Goal: Task Accomplishment & Management: Use online tool/utility

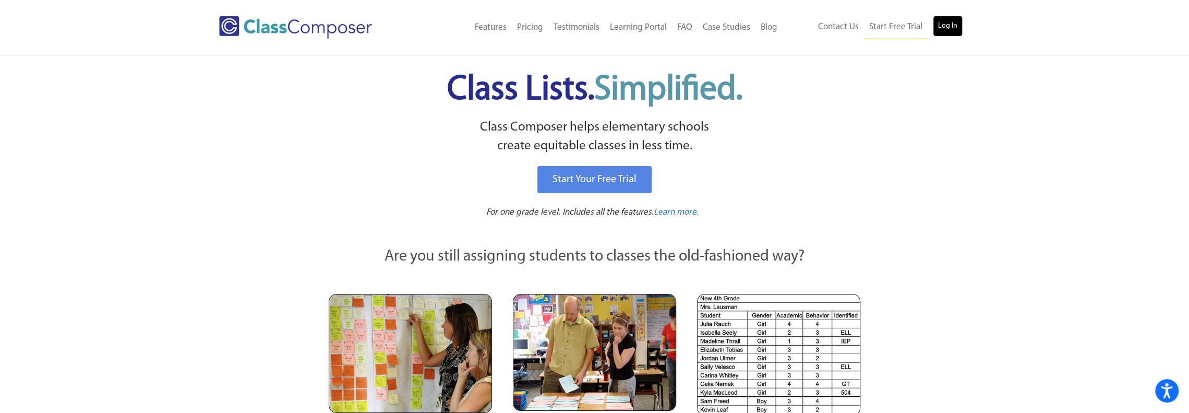
click at [940, 28] on link "Log In" at bounding box center [948, 26] width 30 height 21
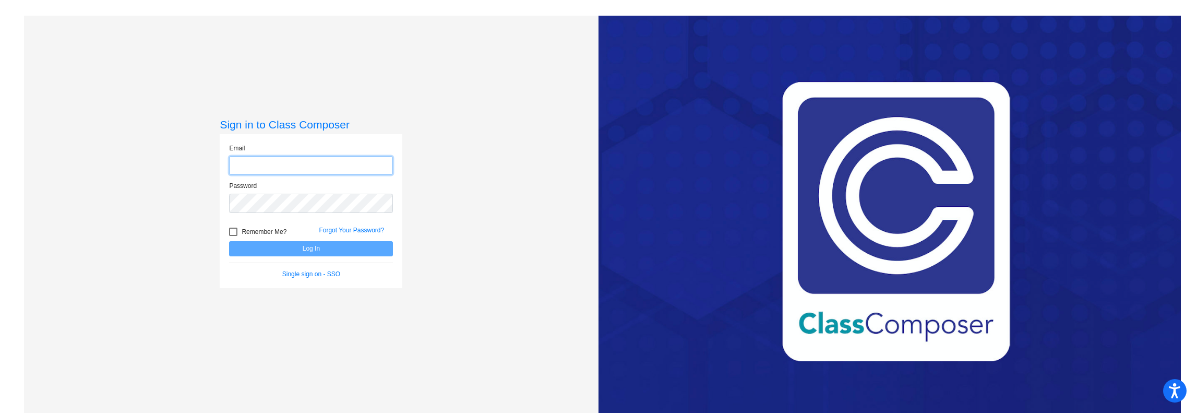
type input "alathrop@cnusd.k12.ca.us"
click at [341, 247] on button "Log In" at bounding box center [311, 248] width 164 height 15
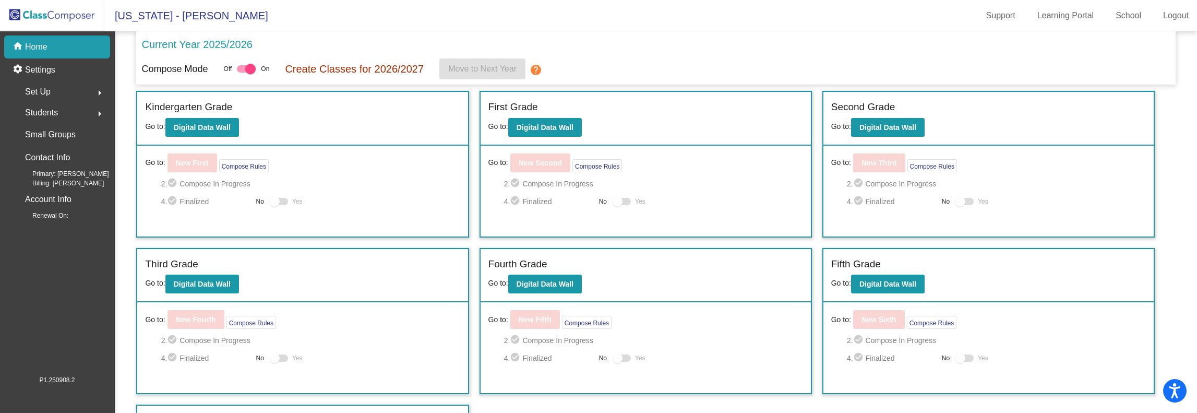
scroll to position [45, 0]
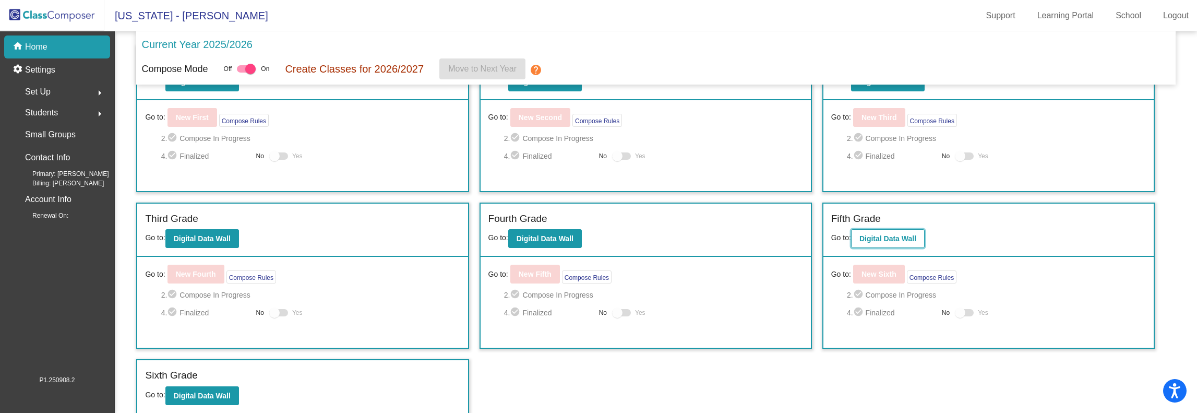
click at [896, 238] on b "Digital Data Wall" at bounding box center [887, 238] width 57 height 8
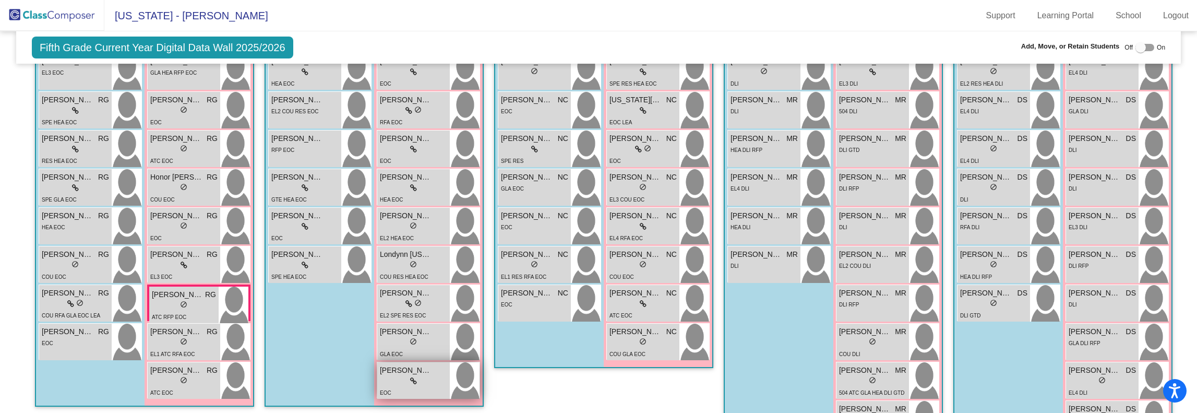
scroll to position [417, 0]
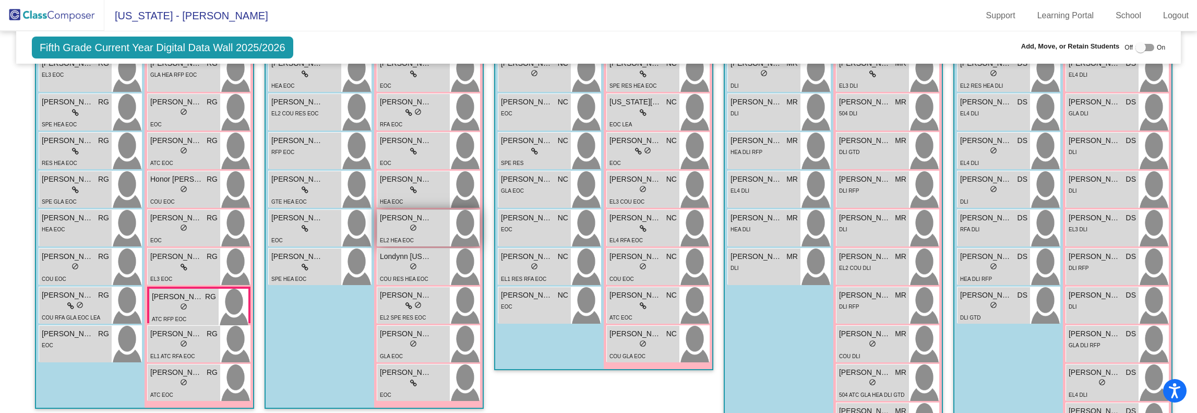
click at [414, 235] on div "EL2 HEA EOC" at bounding box center [397, 239] width 34 height 11
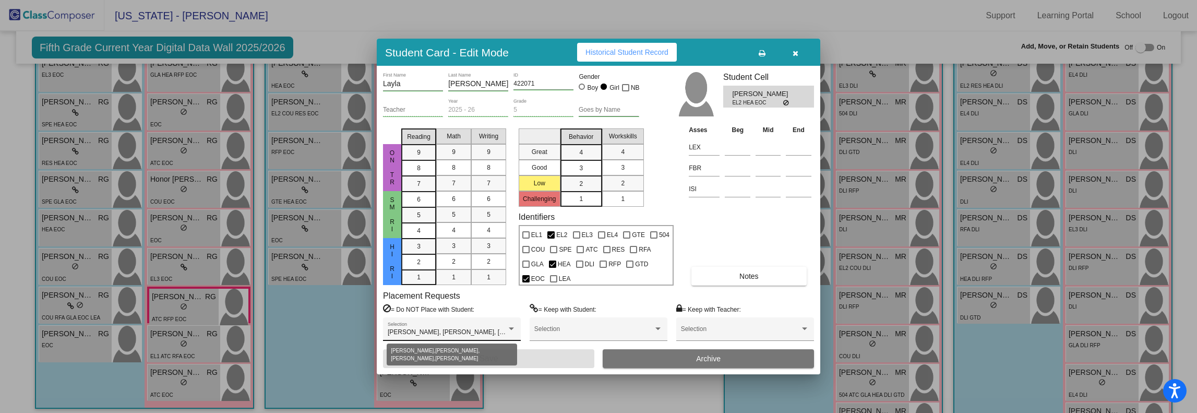
click at [514, 330] on div at bounding box center [510, 328] width 9 height 7
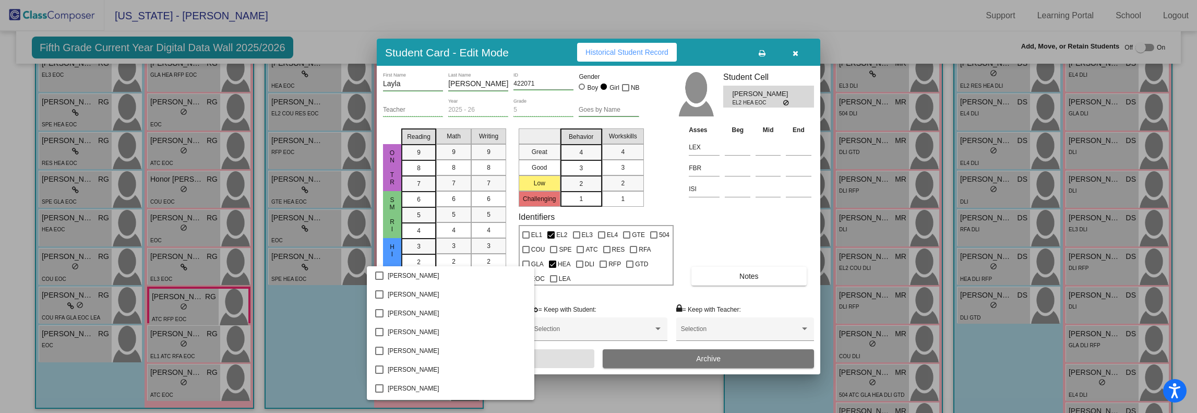
scroll to position [750, 0]
click at [514, 330] on span "Eva Fuller" at bounding box center [457, 332] width 138 height 19
click at [670, 300] on div at bounding box center [598, 206] width 1197 height 413
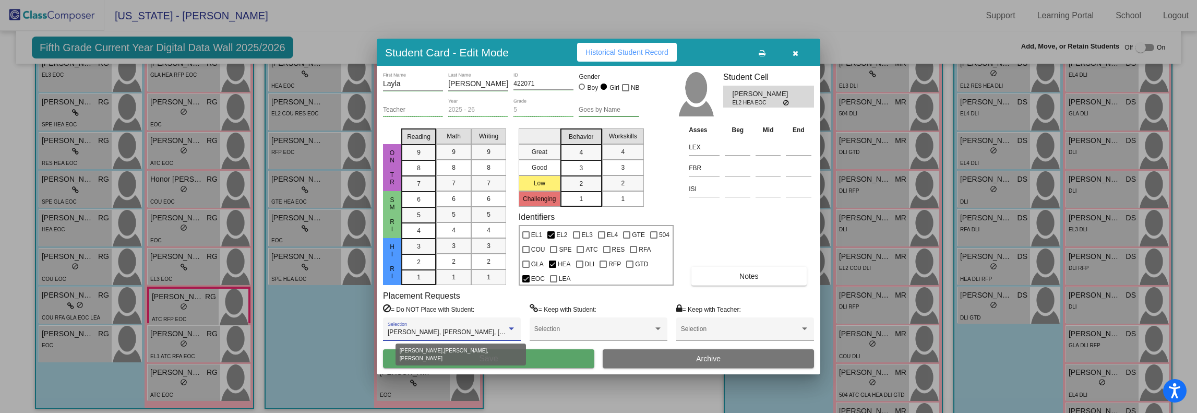
click at [511, 330] on div at bounding box center [510, 328] width 9 height 7
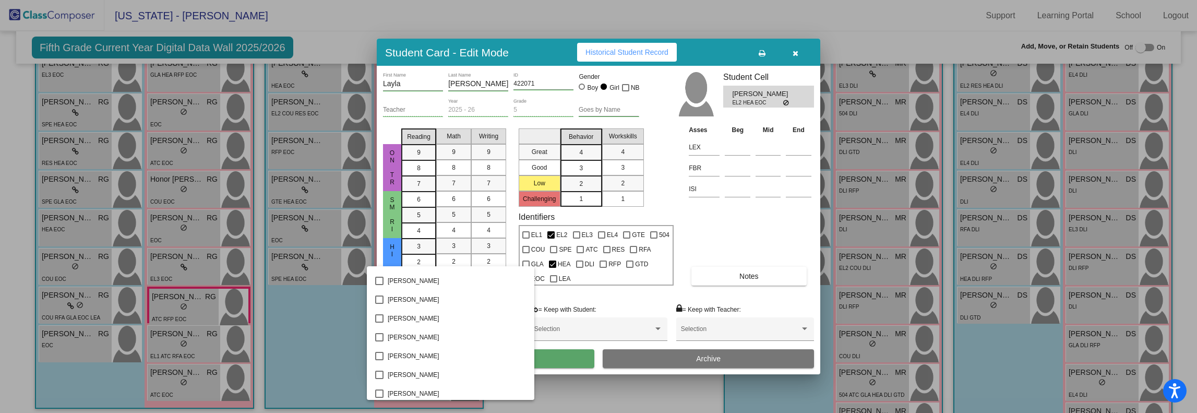
scroll to position [1970, 0]
click at [605, 293] on div at bounding box center [598, 206] width 1197 height 413
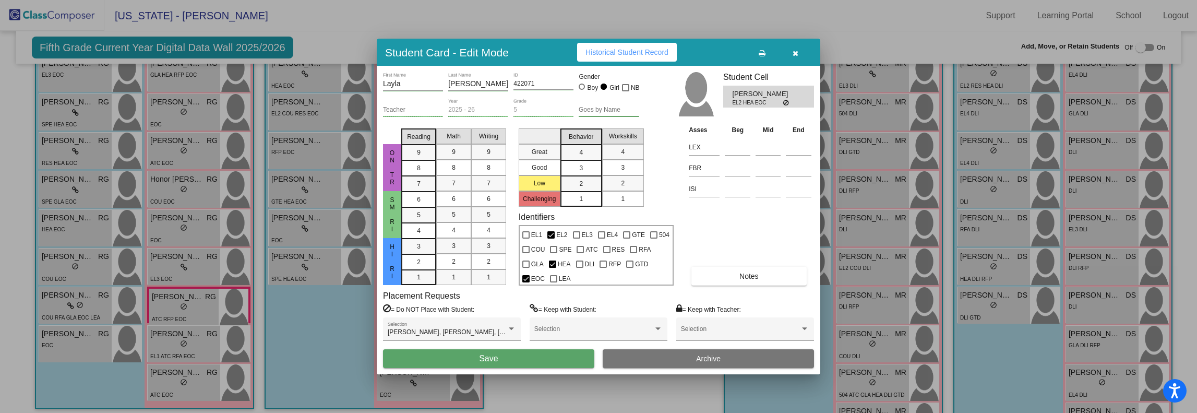
click at [793, 52] on icon "button" at bounding box center [795, 53] width 6 height 7
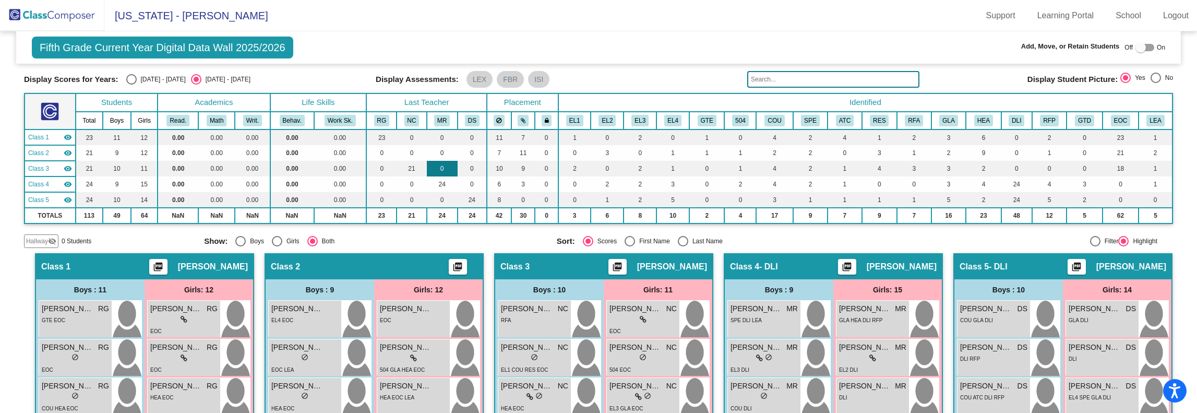
scroll to position [0, 0]
